Goal: Find specific fact: Find specific fact

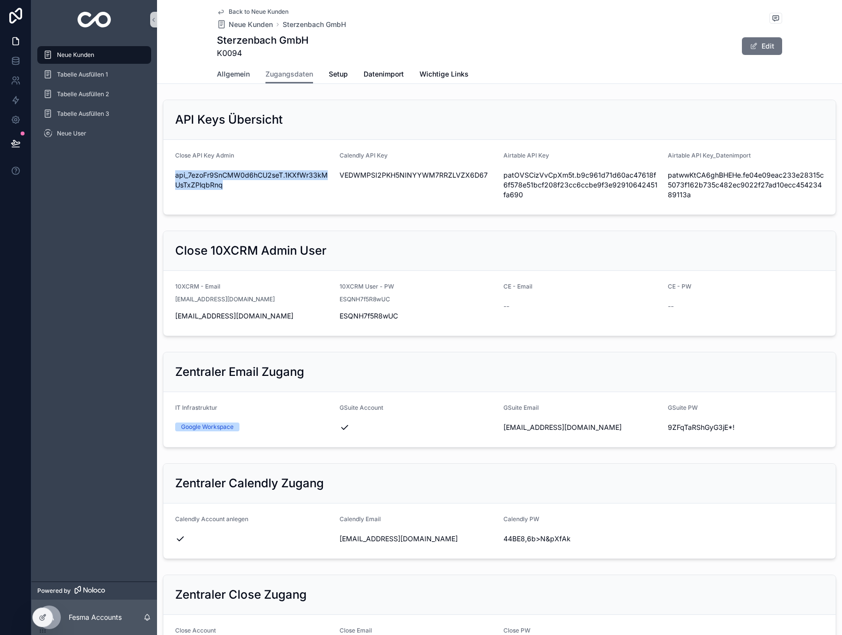
click at [232, 77] on span "Allgemein" at bounding box center [233, 74] width 33 height 10
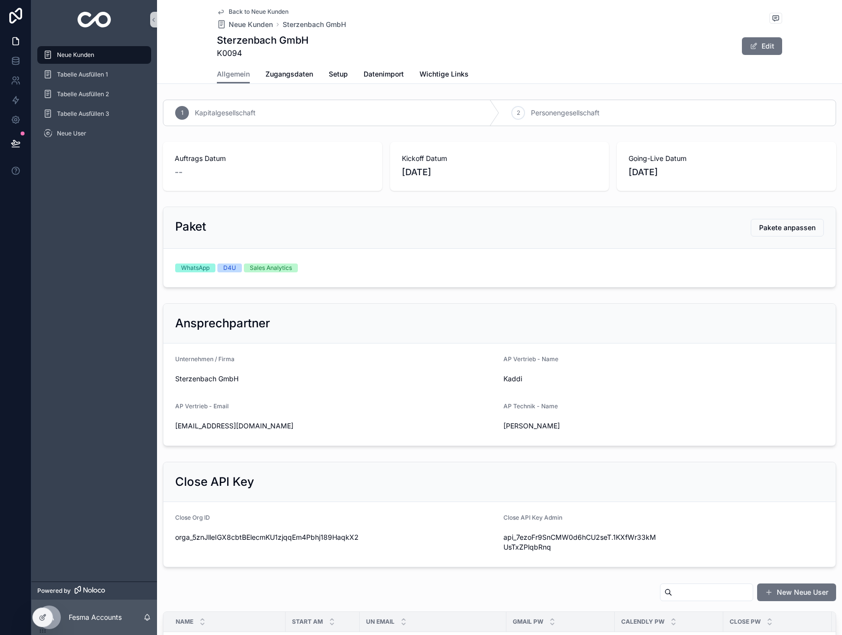
click at [78, 55] on span "Neue Kunden" at bounding box center [75, 55] width 37 height 8
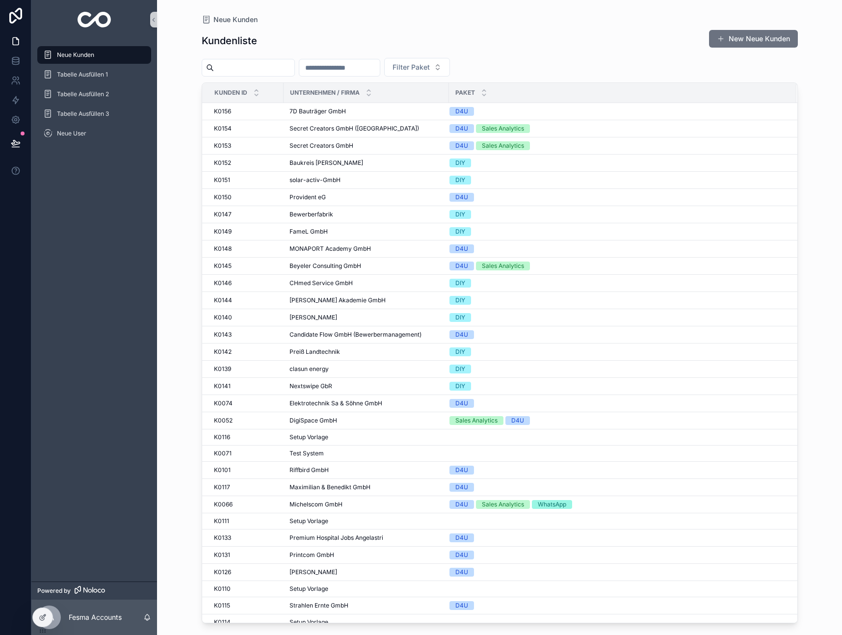
click at [262, 64] on input "scrollable content" at bounding box center [254, 68] width 80 height 14
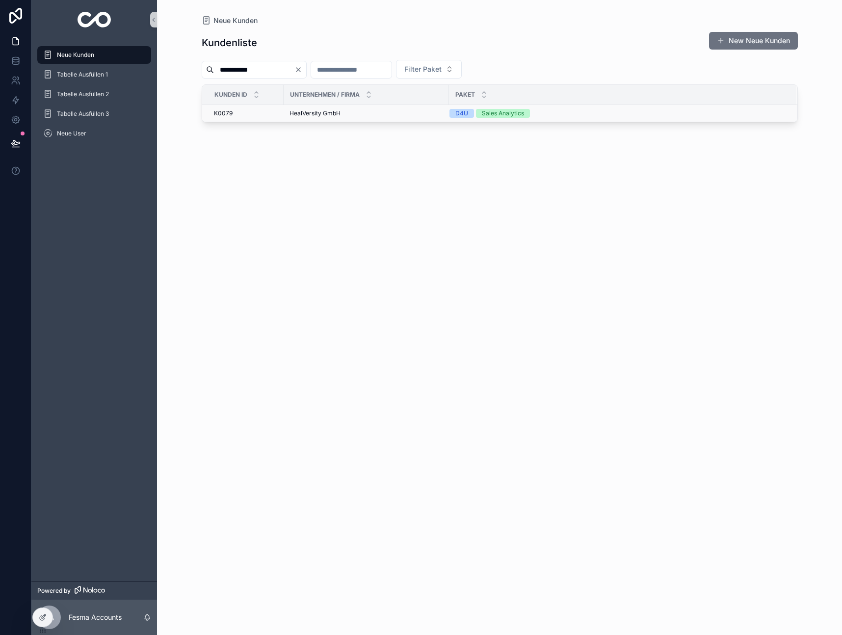
type input "**********"
click at [316, 116] on span "HealVersity GmbH" at bounding box center [314, 113] width 51 height 8
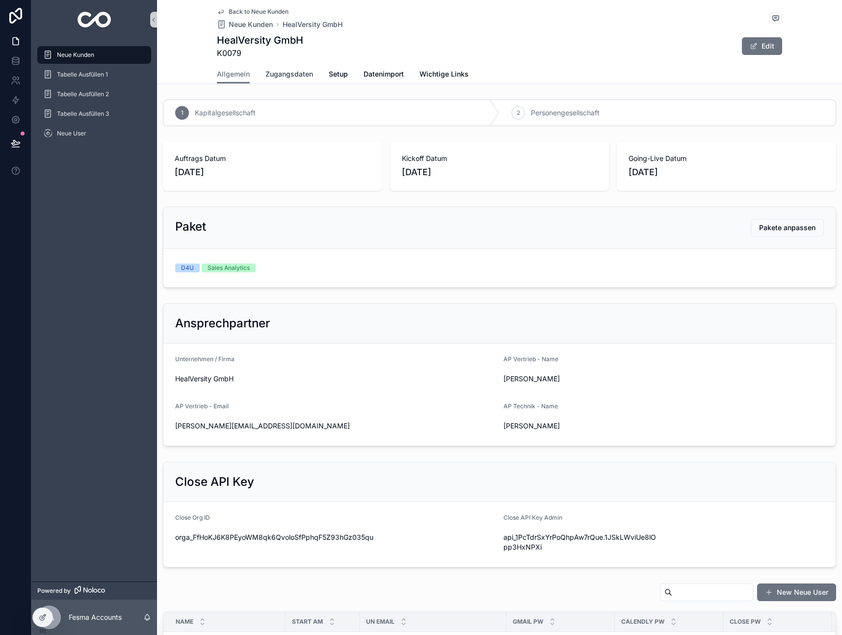
click at [301, 78] on span "Zugangsdaten" at bounding box center [289, 74] width 48 height 10
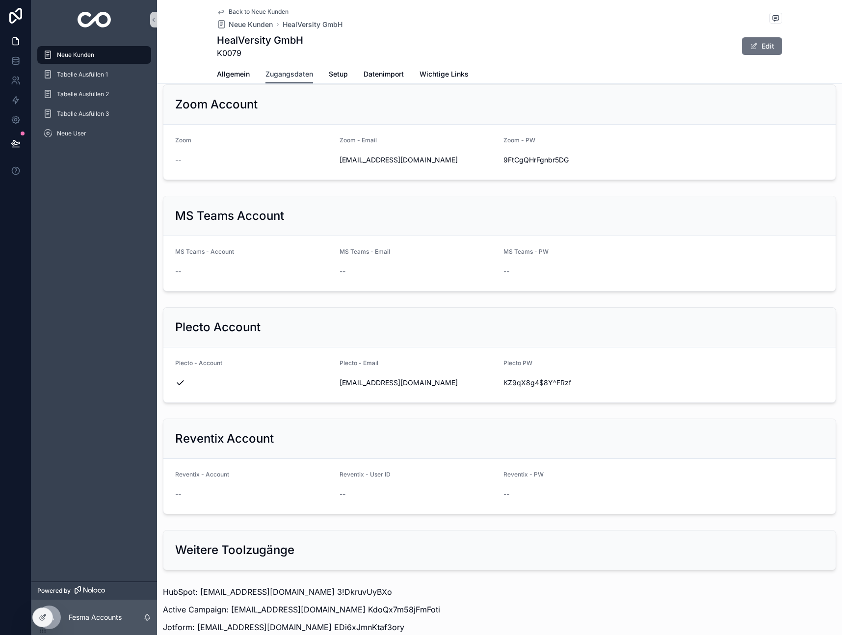
scroll to position [1028, 0]
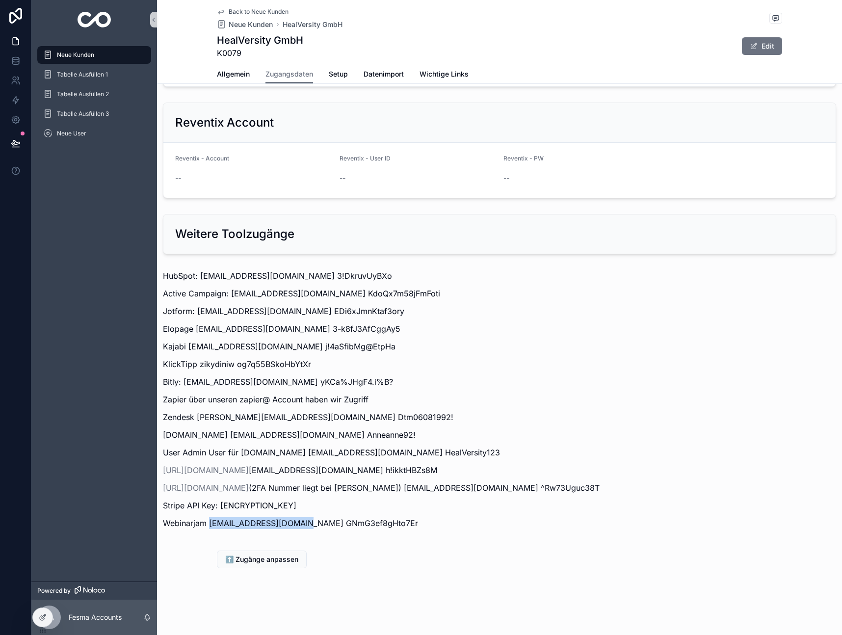
drag, startPoint x: 209, startPoint y: 521, endPoint x: 294, endPoint y: 520, distance: 85.3
click at [294, 520] on p "Webinarjam [EMAIL_ADDRESS][DOMAIN_NAME] GNmG3ef8gHto7Er" at bounding box center [499, 523] width 673 height 12
copy p "[EMAIL_ADDRESS][DOMAIN_NAME]"
drag, startPoint x: 299, startPoint y: 524, endPoint x: 370, endPoint y: 524, distance: 71.1
click at [370, 524] on p "Webinarjam [EMAIL_ADDRESS][DOMAIN_NAME] GNmG3ef8gHto7Er" at bounding box center [499, 523] width 673 height 12
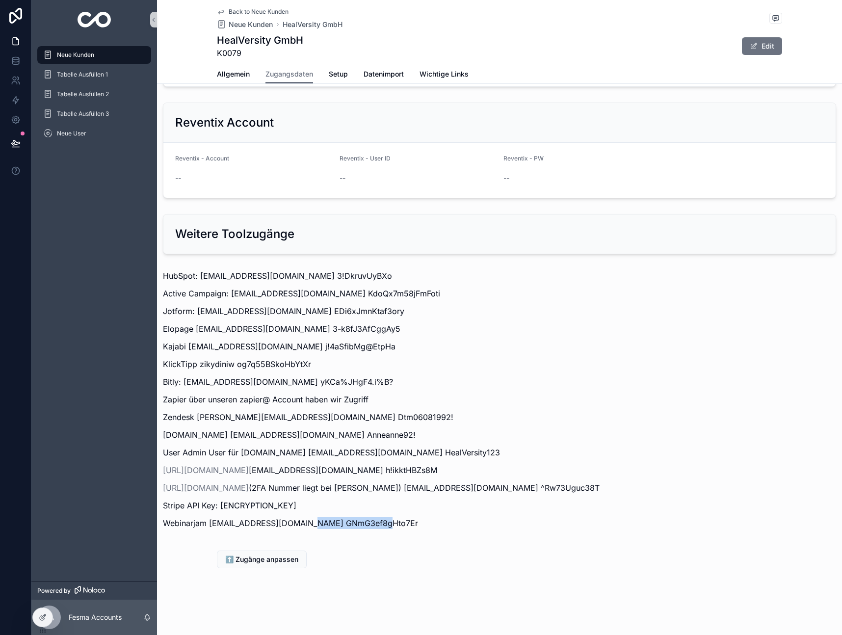
copy p "GNmG3ef8gHto7Er"
